Goal: Transaction & Acquisition: Download file/media

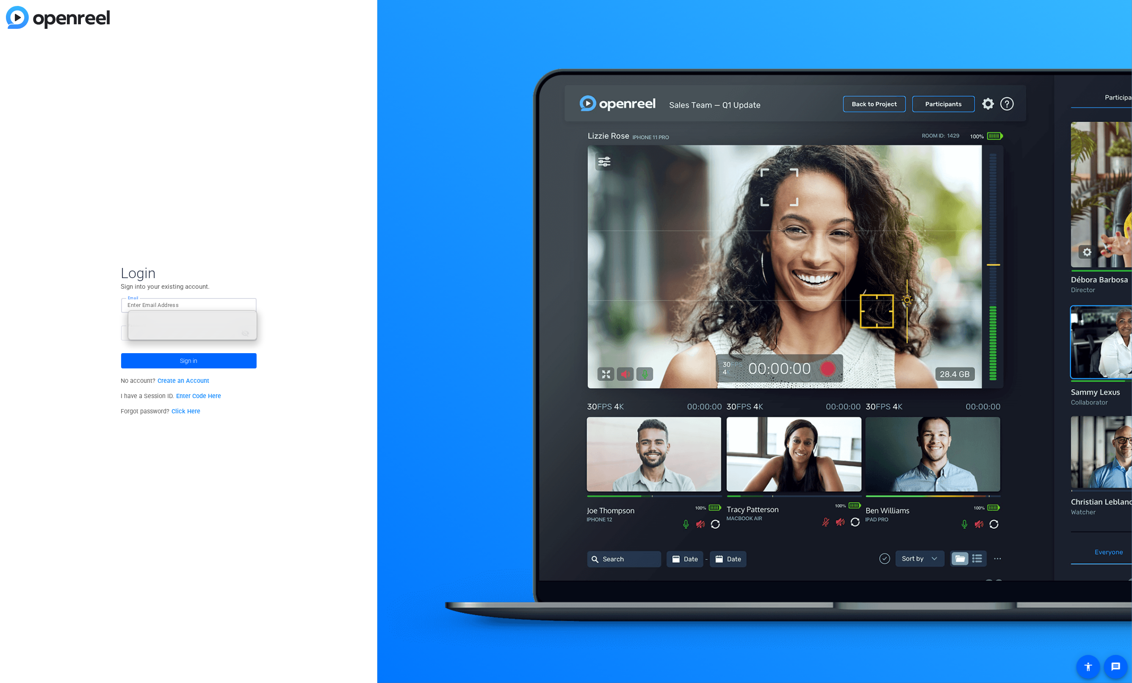
type input "[EMAIL_ADDRESS][DOMAIN_NAME]"
drag, startPoint x: 35, startPoint y: 262, endPoint x: 100, endPoint y: 314, distance: 83.3
click at [40, 263] on div "Login Sign into your existing account. Email [EMAIL_ADDRESS][DOMAIN_NAME] Passw…" at bounding box center [188, 341] width 377 height 683
drag, startPoint x: 244, startPoint y: 330, endPoint x: 239, endPoint y: 331, distance: 5.2
click at [242, 330] on mat-icon "visibility_off" at bounding box center [246, 333] width 20 height 12
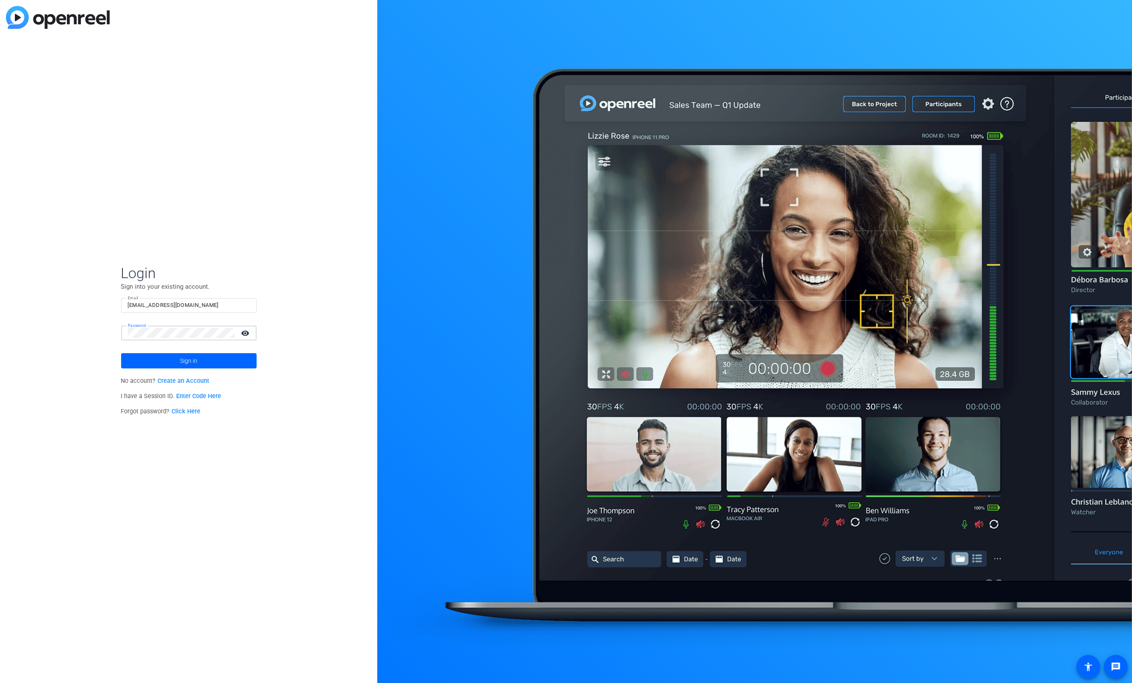
click at [121, 353] on button "Sign in" at bounding box center [189, 360] width 136 height 15
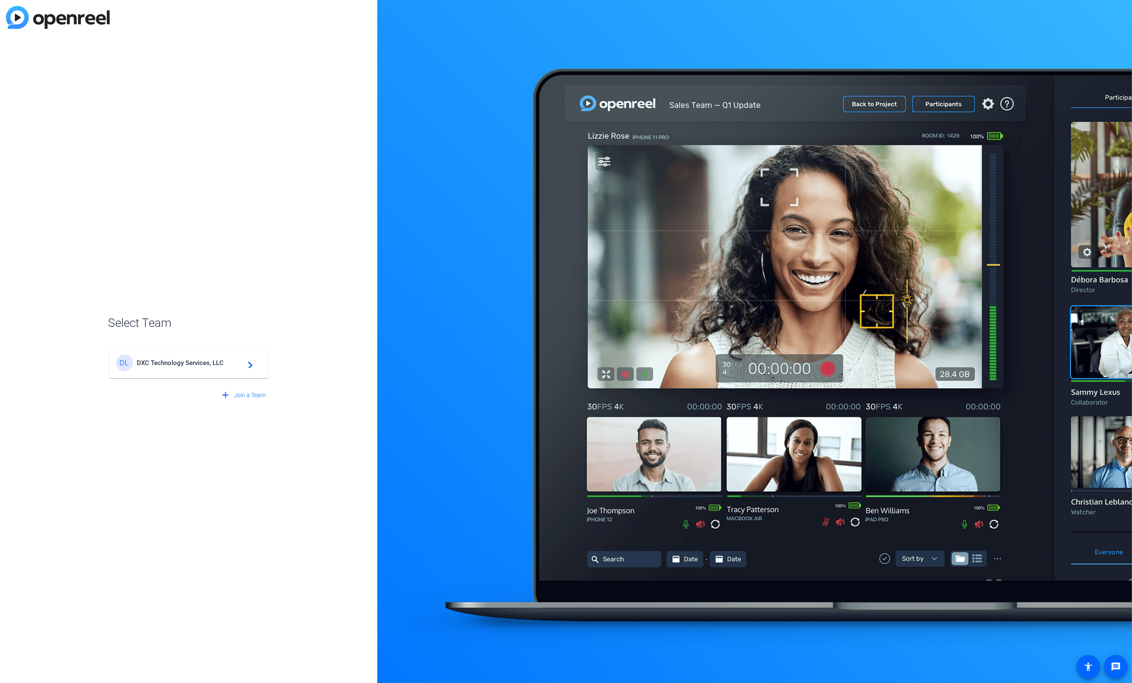
click at [171, 362] on span "DXC Technology Services, LLC" at bounding box center [190, 363] width 106 height 8
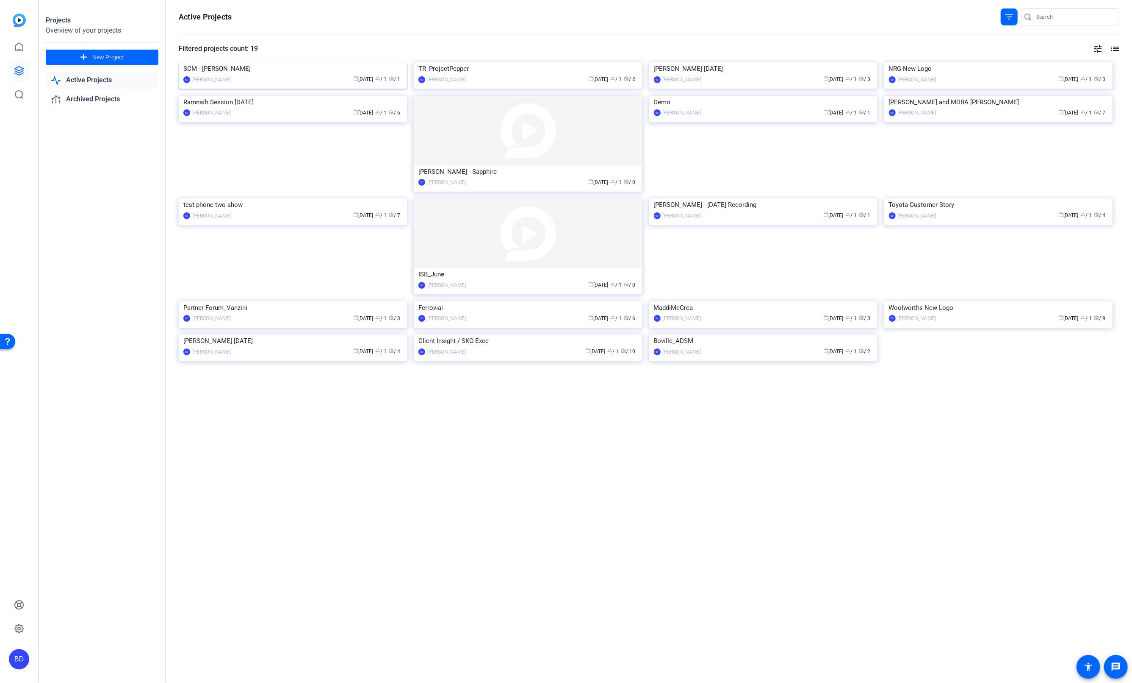
click at [280, 62] on img at bounding box center [293, 62] width 228 height 0
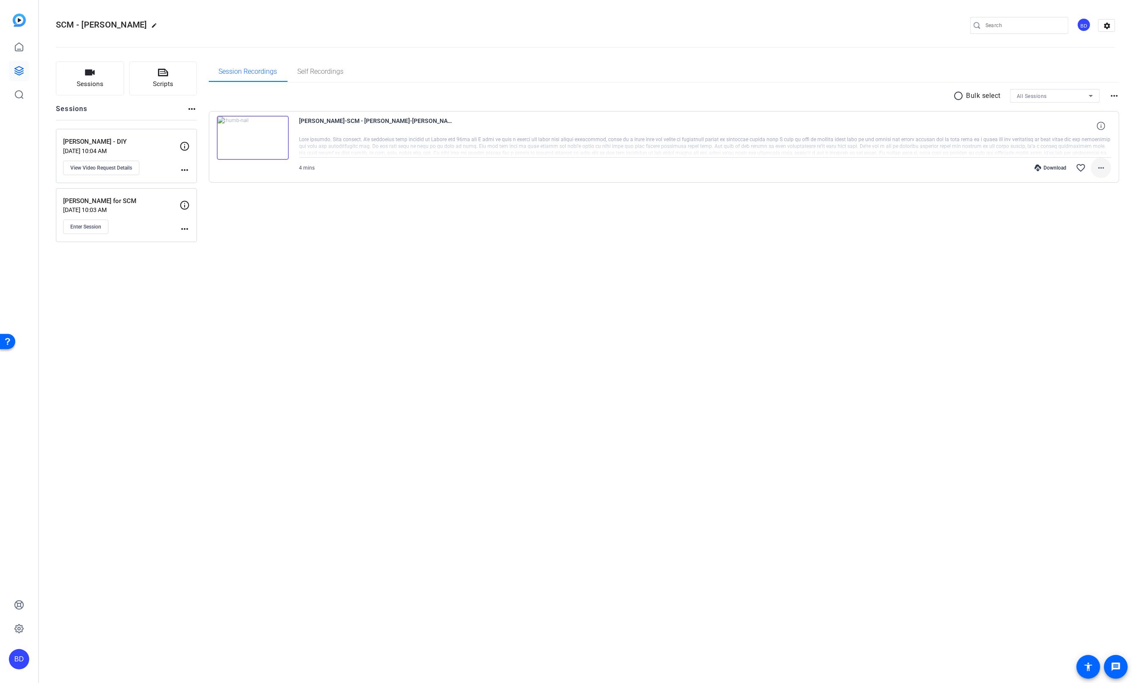
click at [1101, 168] on mat-icon "more_horiz" at bounding box center [1101, 168] width 10 height 10
click at [1086, 208] on span "Download MP4" at bounding box center [1080, 206] width 51 height 10
